Goal: Task Accomplishment & Management: Manage account settings

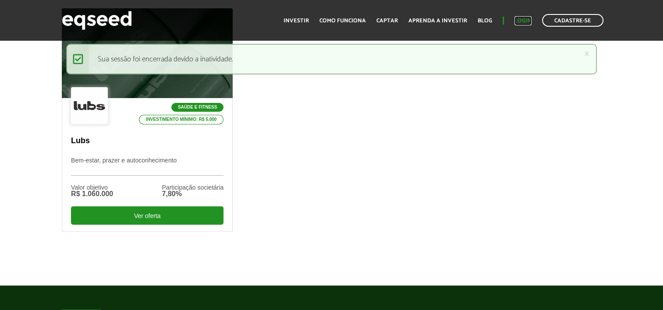
click at [520, 22] on link "Login" at bounding box center [522, 21] width 17 height 6
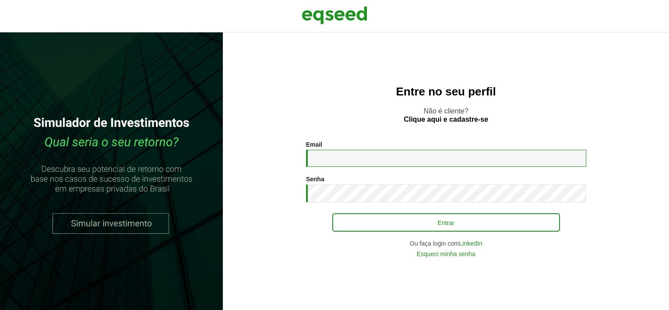
type input "**********"
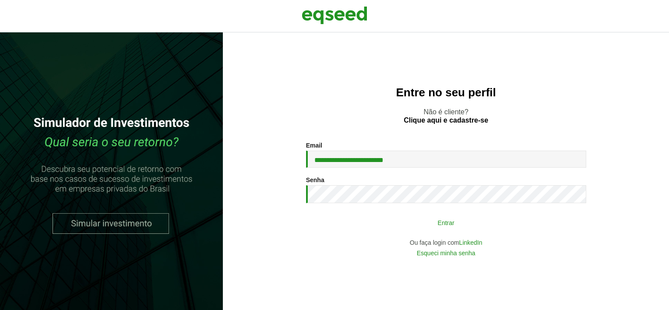
click at [398, 226] on button "Entrar" at bounding box center [446, 222] width 228 height 17
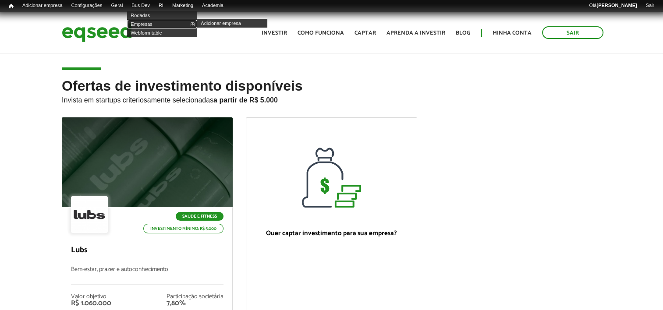
click at [154, 23] on link "Empresas" at bounding box center [162, 24] width 70 height 9
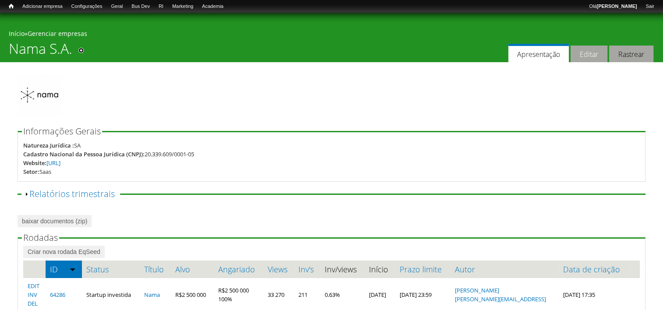
click at [589, 50] on link "Editar" at bounding box center [588, 54] width 37 height 17
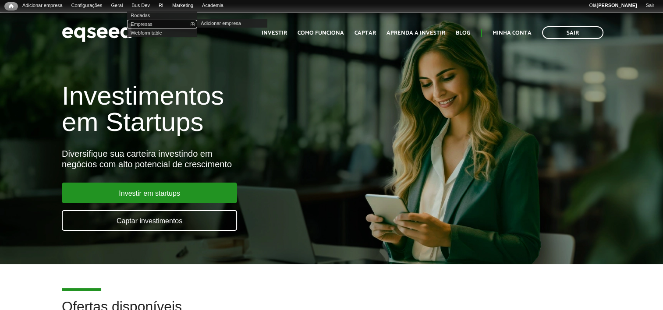
click at [156, 25] on link "Empresas" at bounding box center [162, 24] width 70 height 9
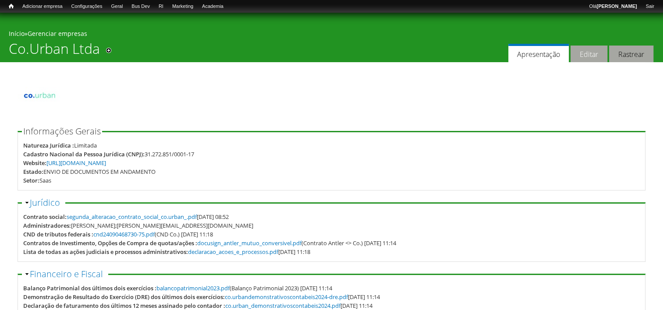
click at [589, 58] on link "Editar" at bounding box center [588, 54] width 37 height 17
